Goal: Transaction & Acquisition: Purchase product/service

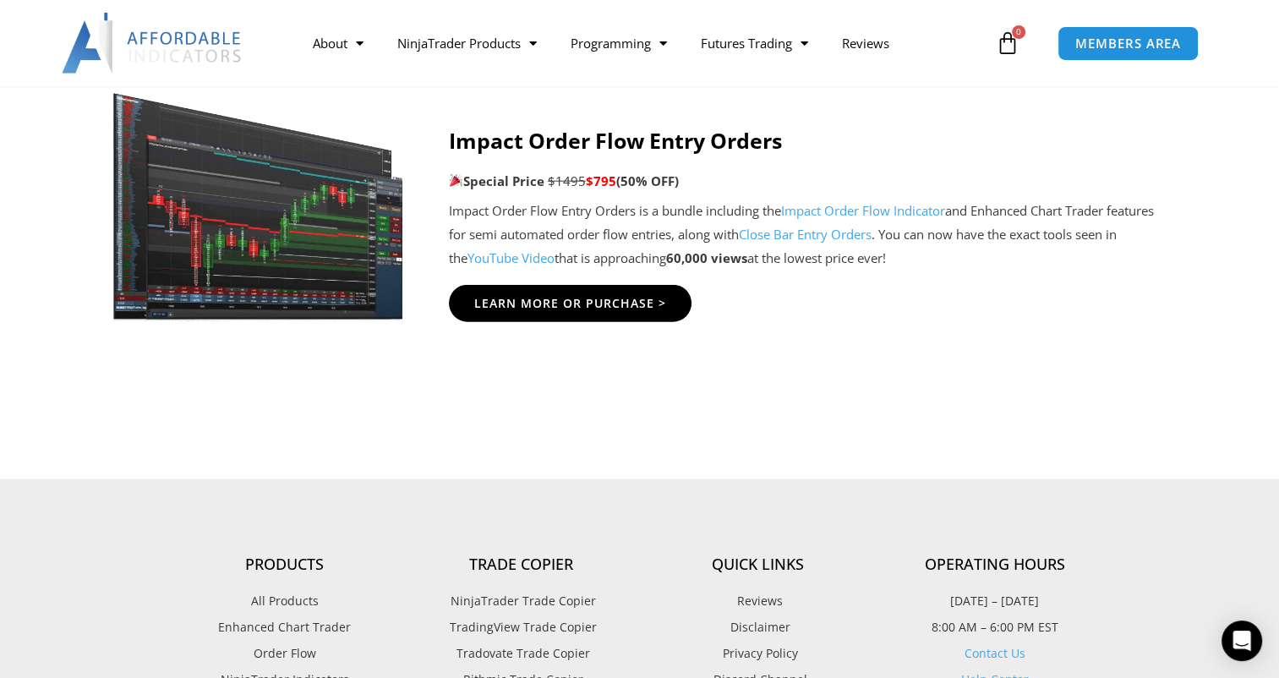
scroll to position [4025, 0]
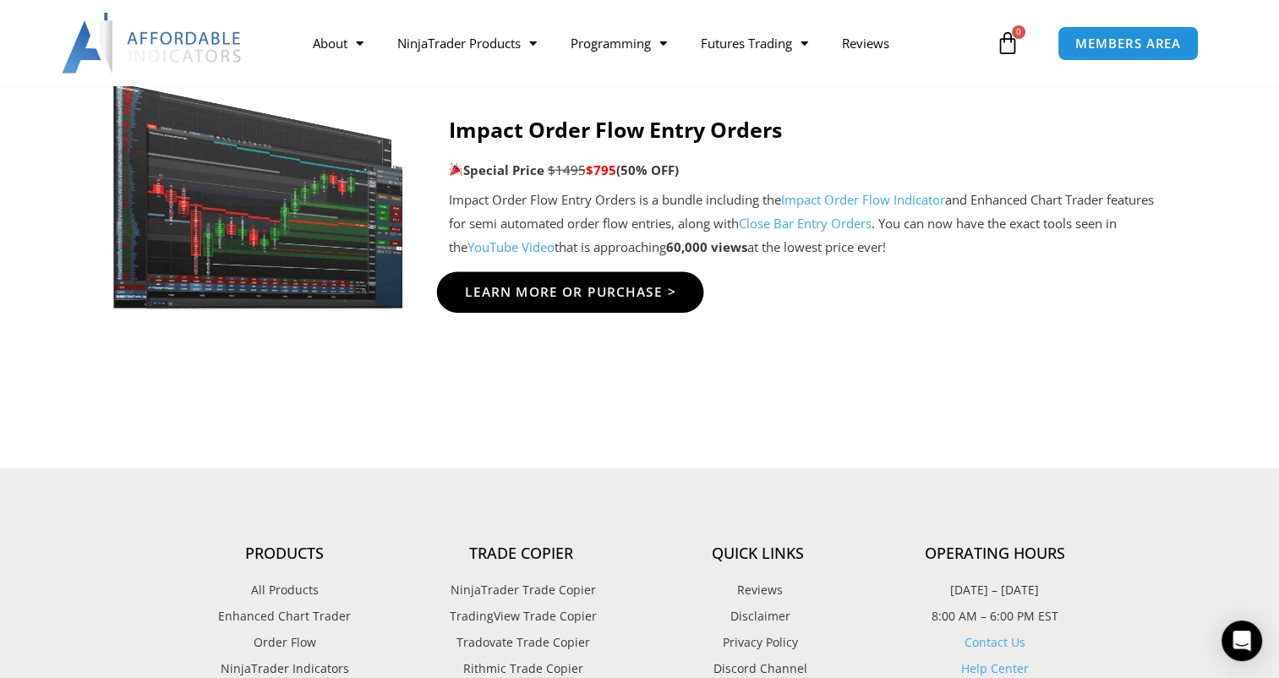
click at [569, 293] on span "Learn More Or Purchase >" at bounding box center [569, 293] width 211 height 13
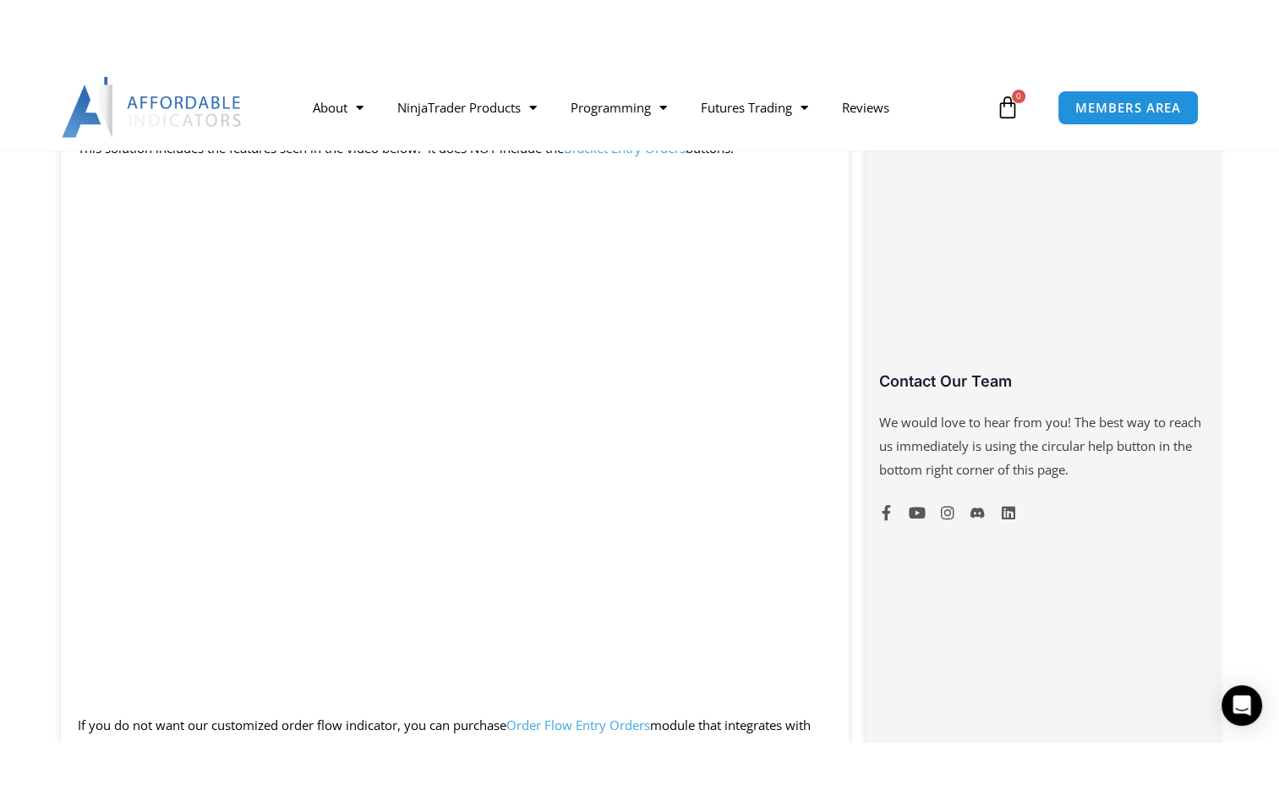
scroll to position [1075, 0]
